Goal: Information Seeking & Learning: Understand process/instructions

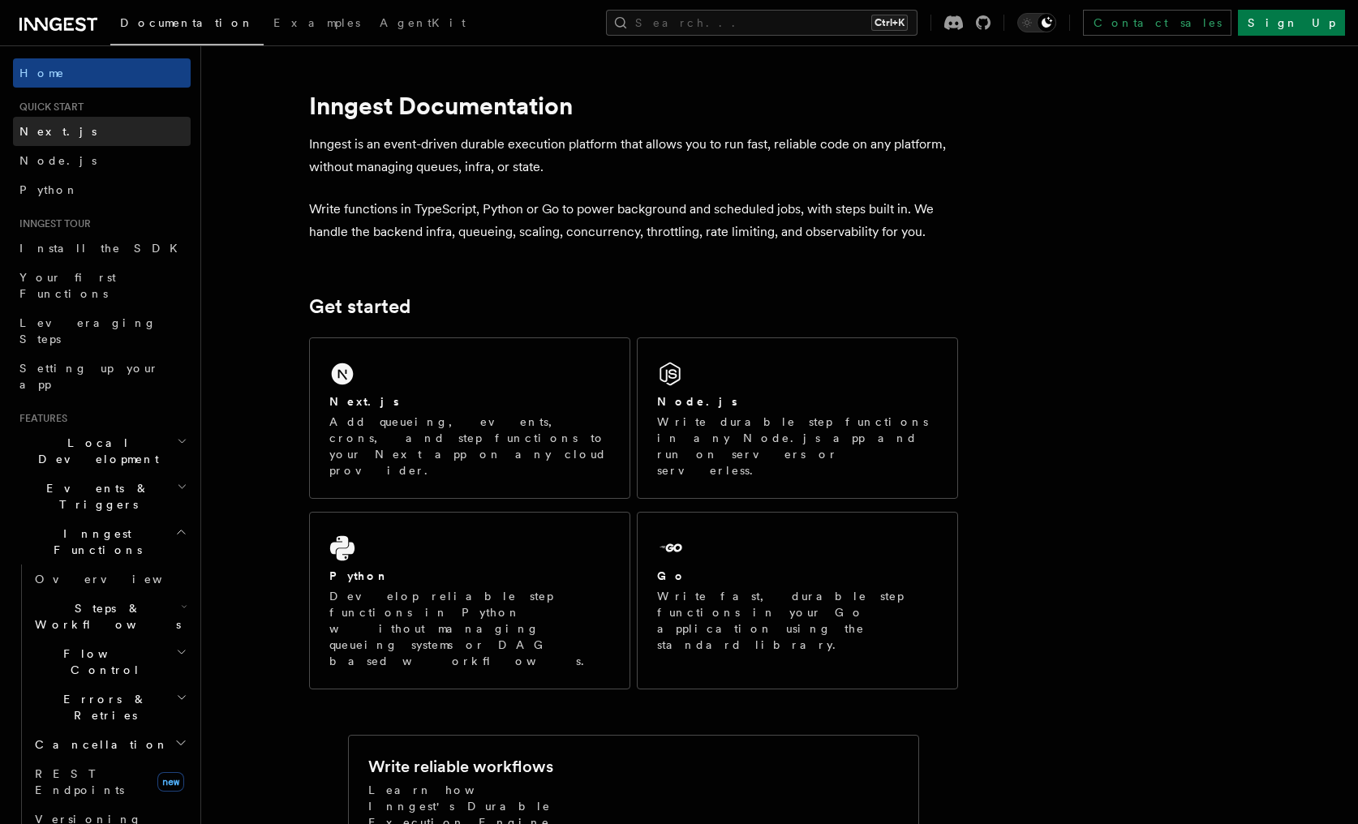
click at [41, 135] on span "Next.js" at bounding box center [57, 131] width 77 height 13
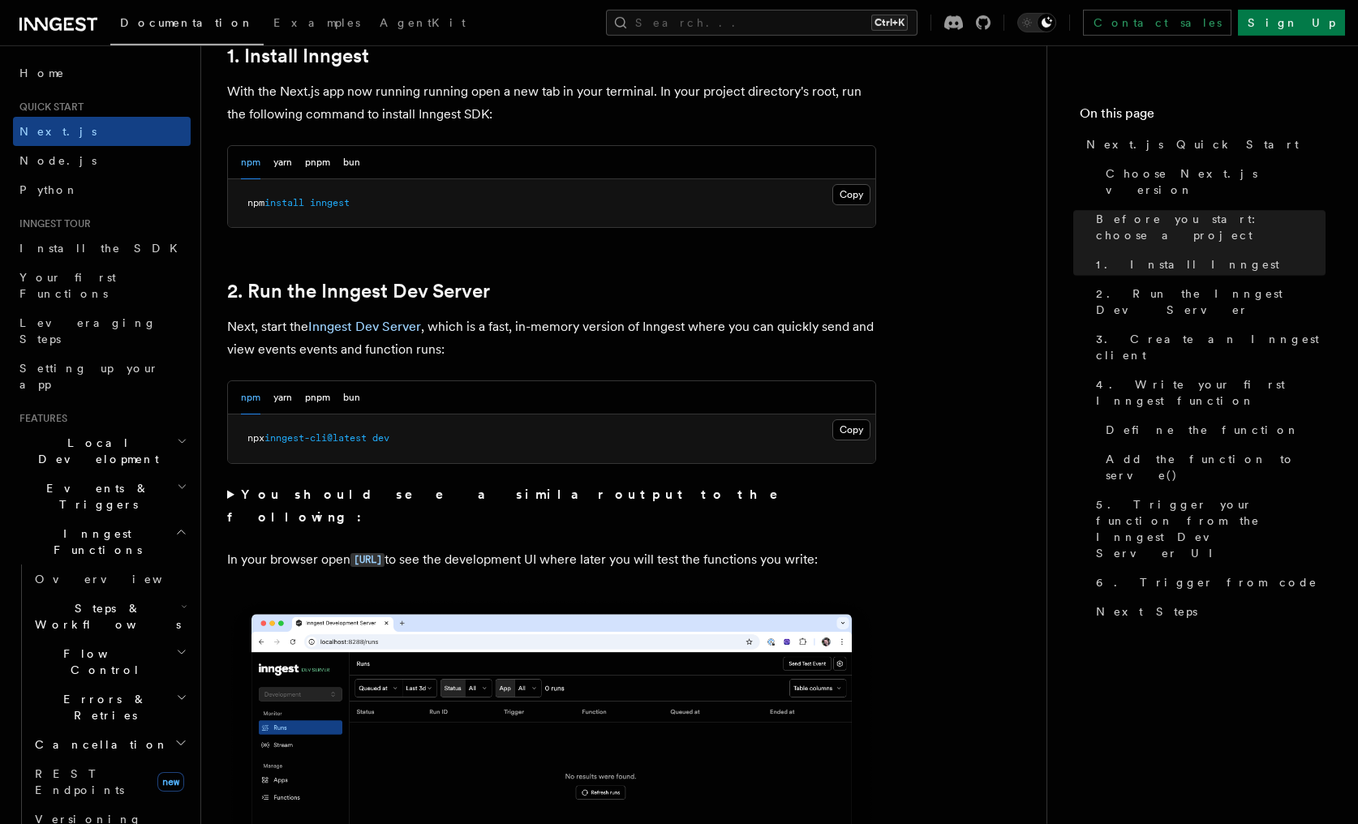
scroll to position [925, 0]
click at [852, 194] on button "Copy Copied" at bounding box center [851, 193] width 38 height 21
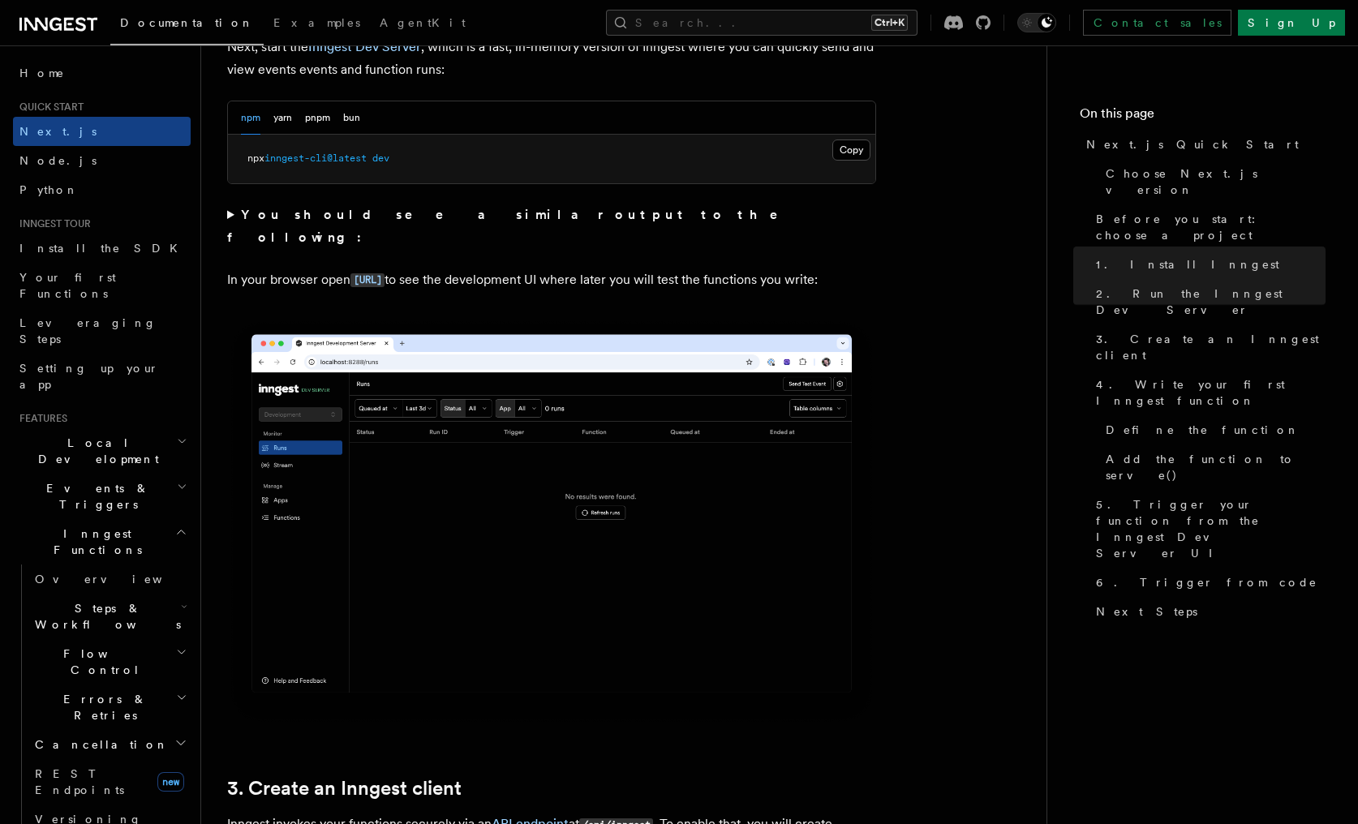
scroll to position [1202, 0]
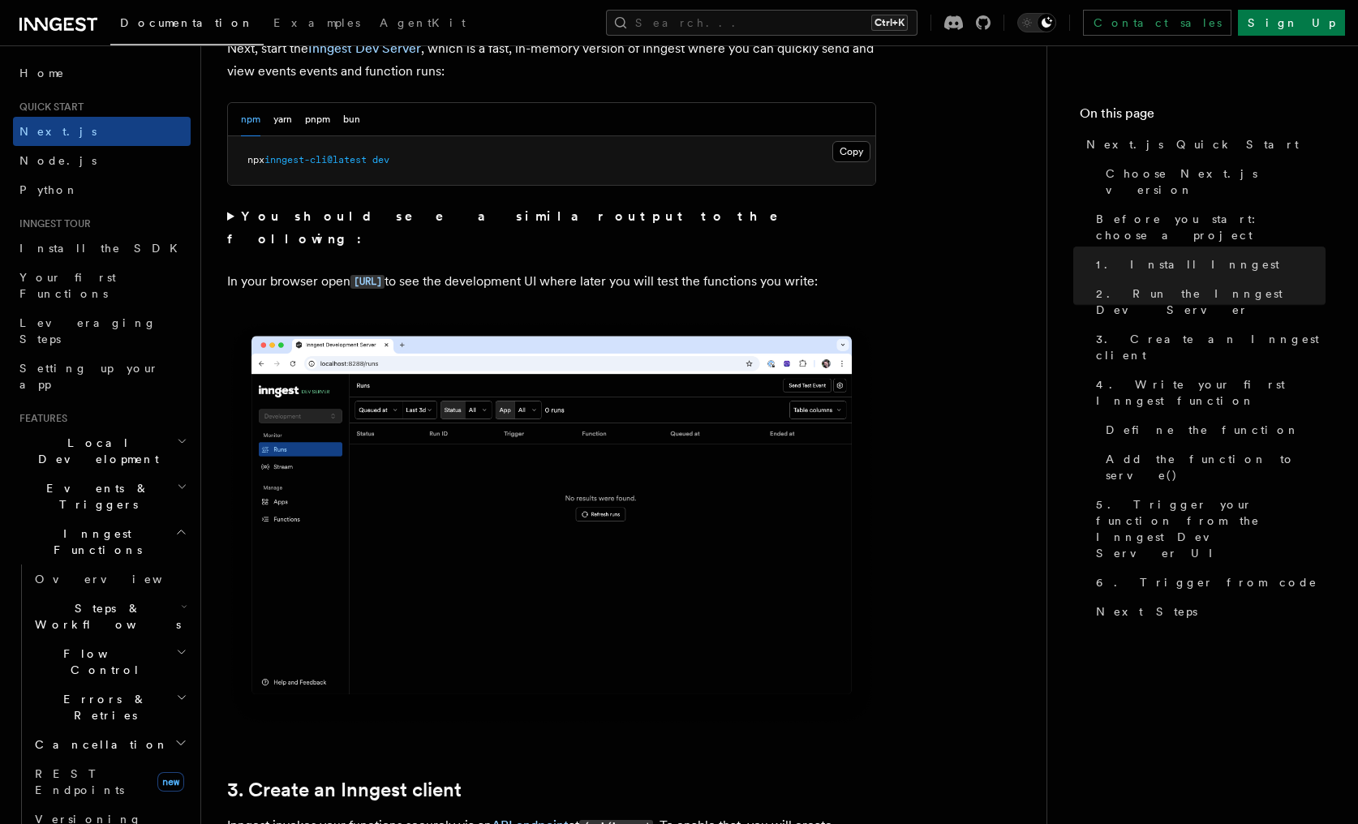
click at [228, 220] on summary "You should see a similar output to the following:" at bounding box center [551, 227] width 649 height 45
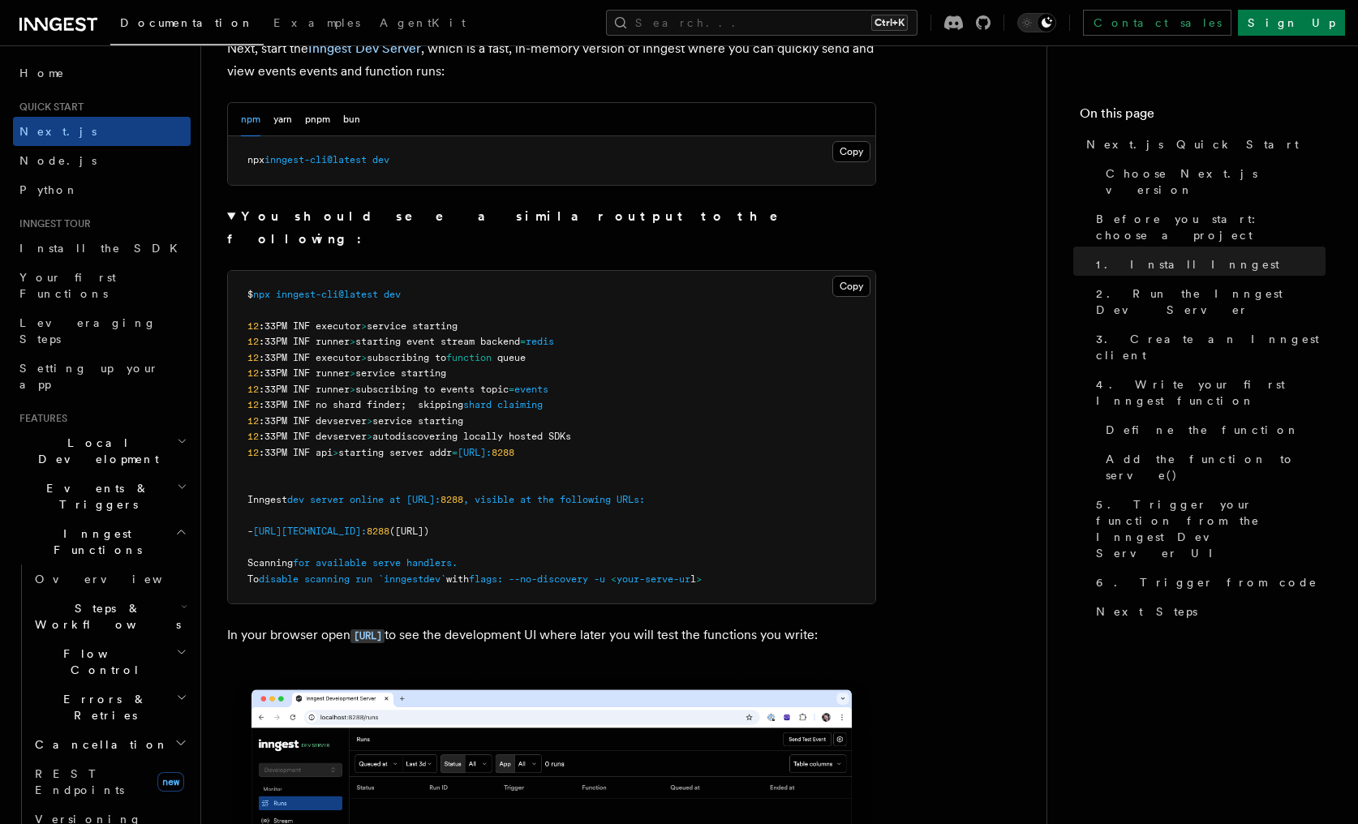
click at [228, 220] on summary "You should see a similar output to the following:" at bounding box center [551, 227] width 649 height 45
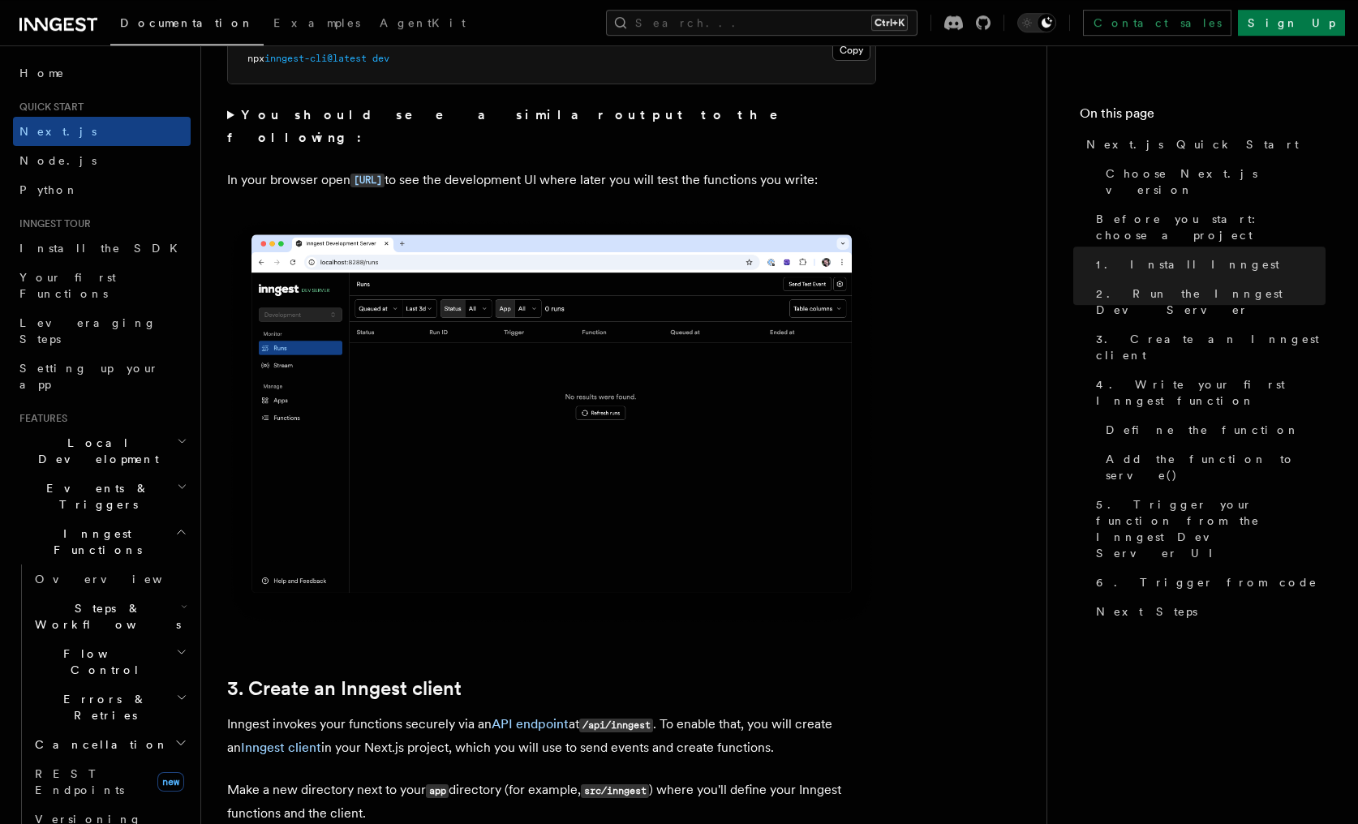
scroll to position [1294, 0]
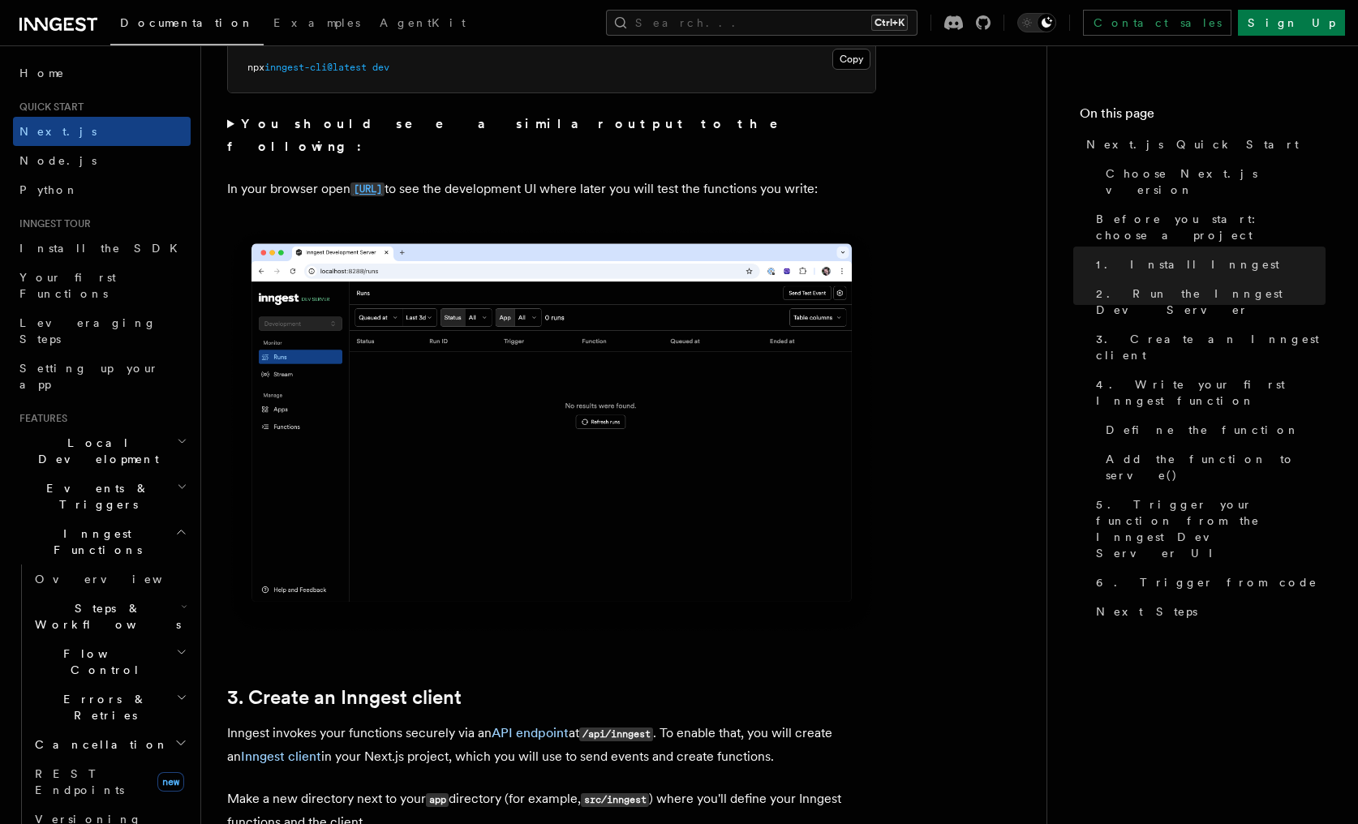
click at [384, 181] on link "[URL]" at bounding box center [367, 188] width 34 height 15
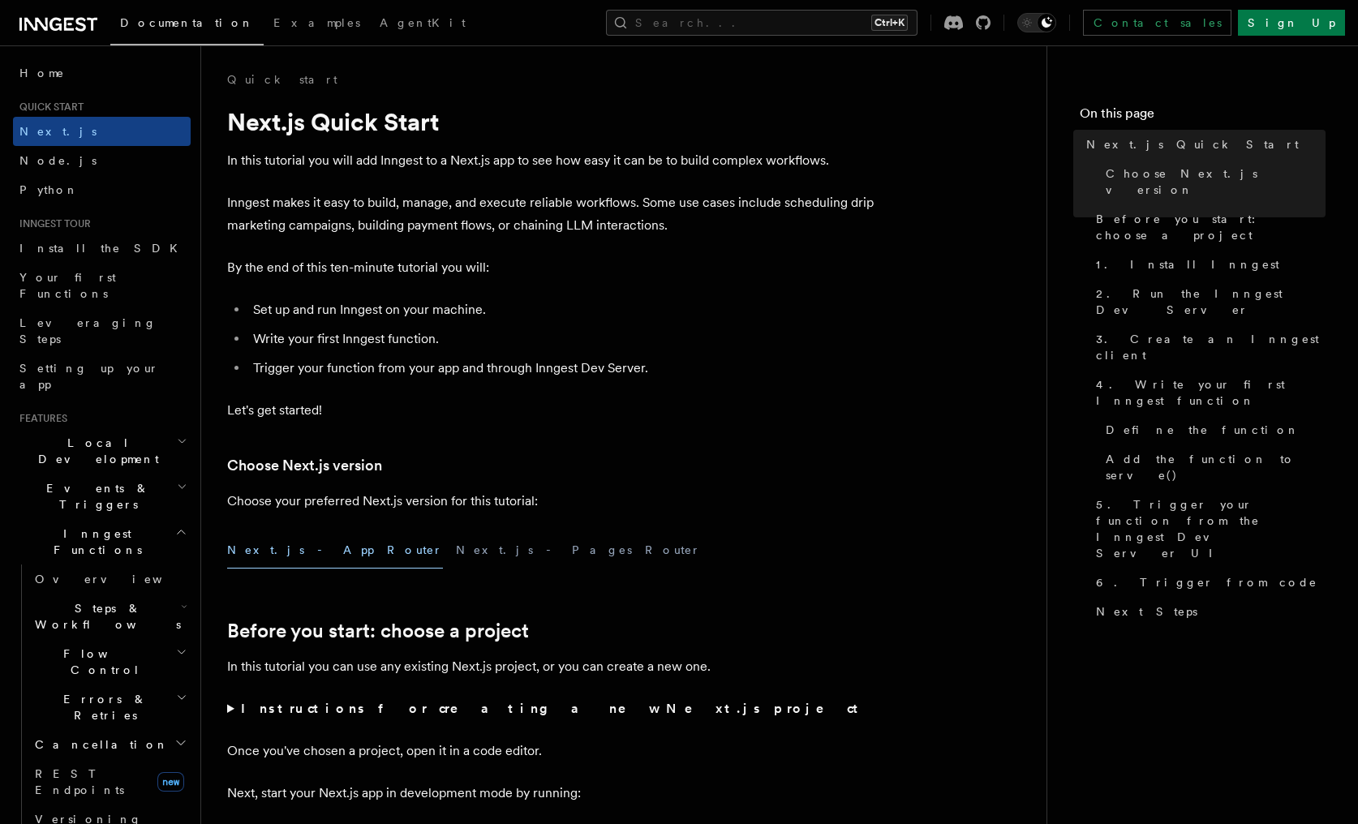
click at [855, 167] on p "In this tutorial you will add Inngest to a Next.js app to see how easy it can b…" at bounding box center [551, 160] width 649 height 23
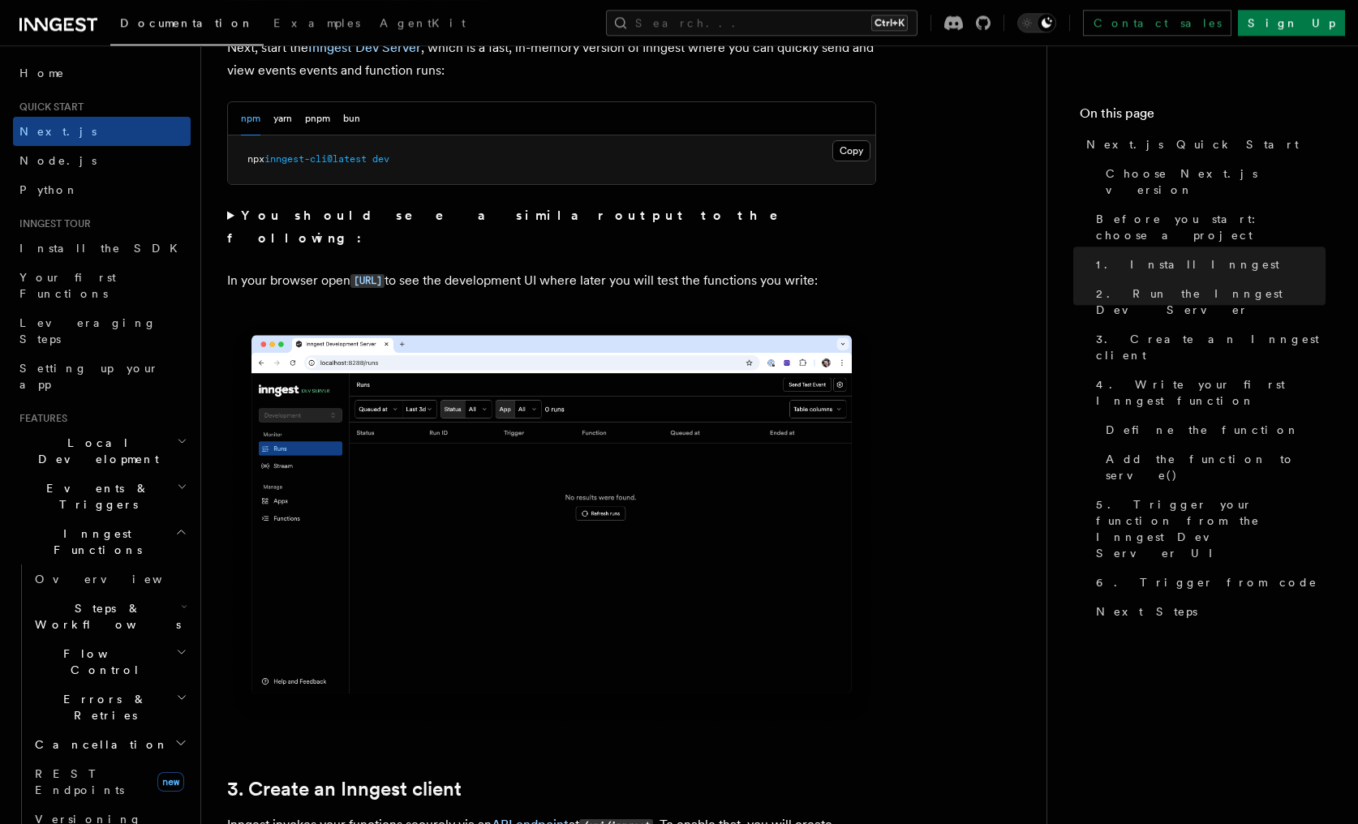
scroll to position [1202, 0]
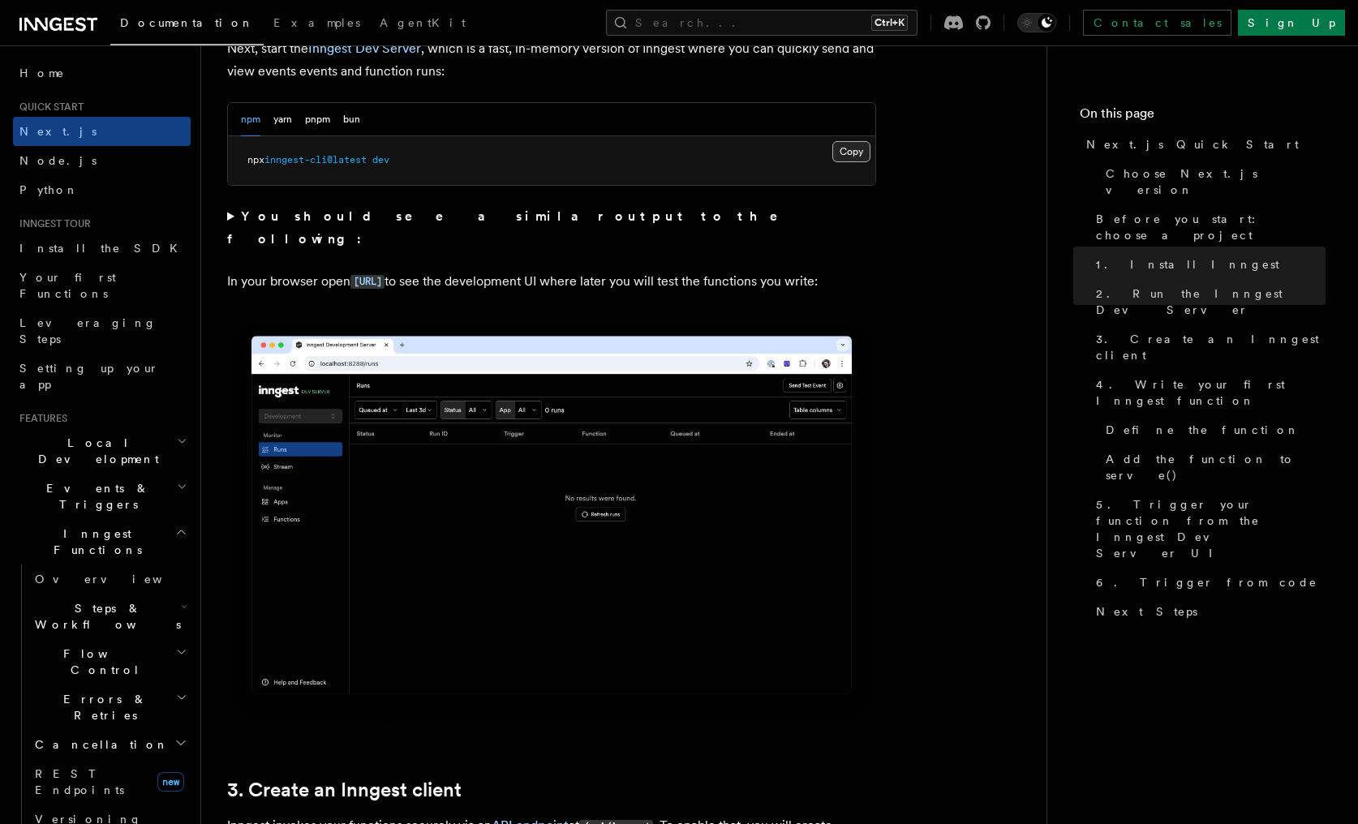
click at [839, 156] on button "Copy Copied" at bounding box center [851, 151] width 38 height 21
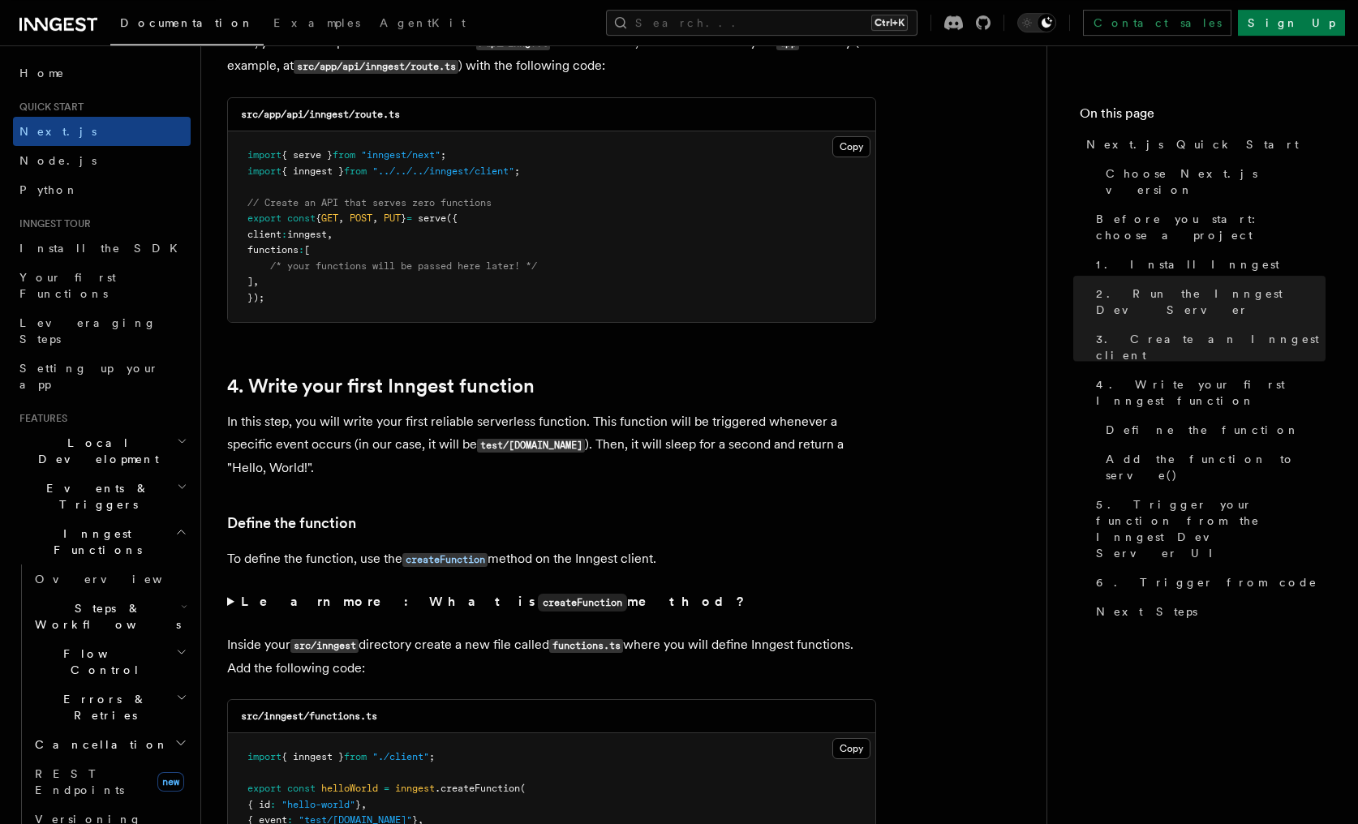
scroll to position [2311, 0]
click at [846, 152] on button "Copy Copied" at bounding box center [851, 145] width 38 height 21
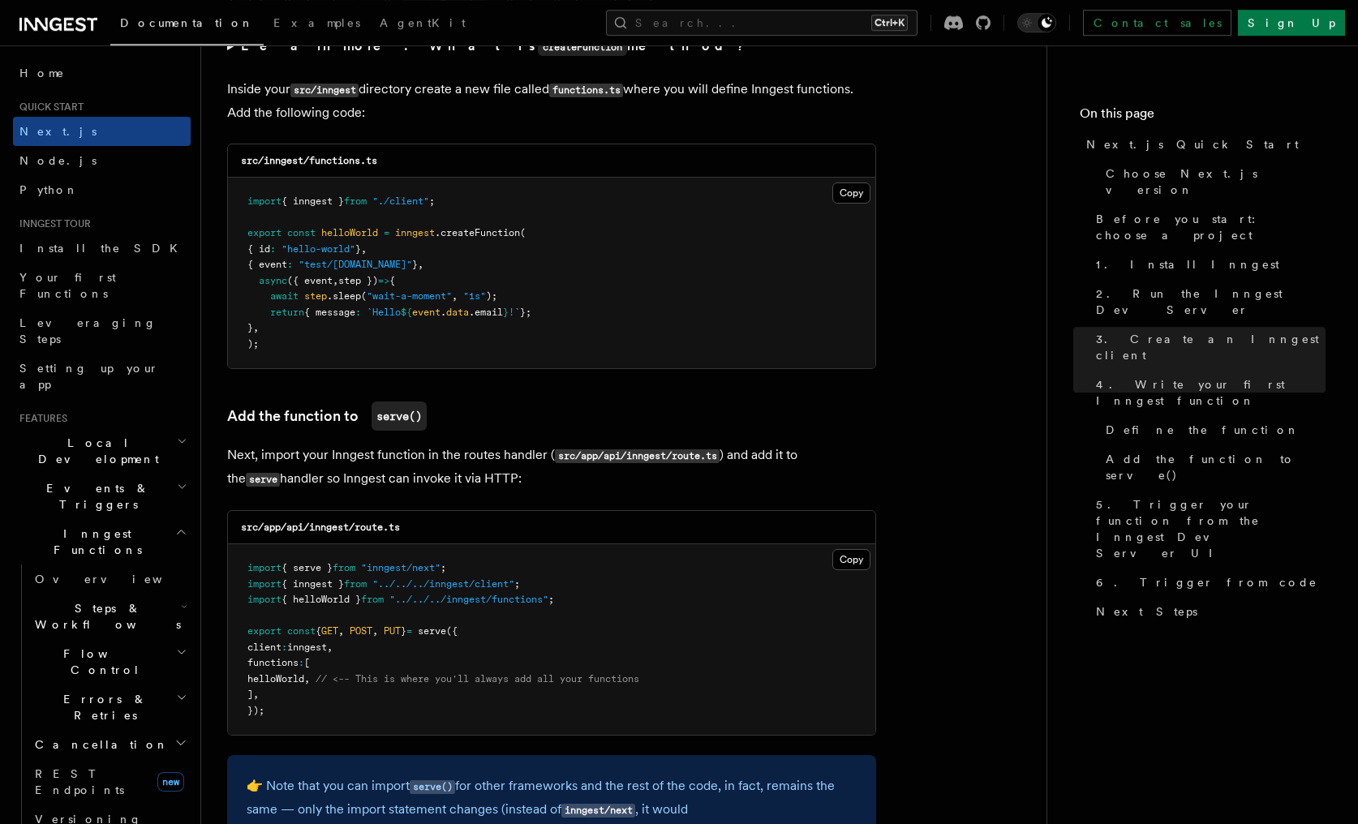
scroll to position [2866, 0]
click at [844, 199] on button "Copy Copied" at bounding box center [851, 192] width 38 height 21
click at [851, 203] on button "Copy Copied" at bounding box center [851, 192] width 38 height 21
